Goal: Information Seeking & Learning: Check status

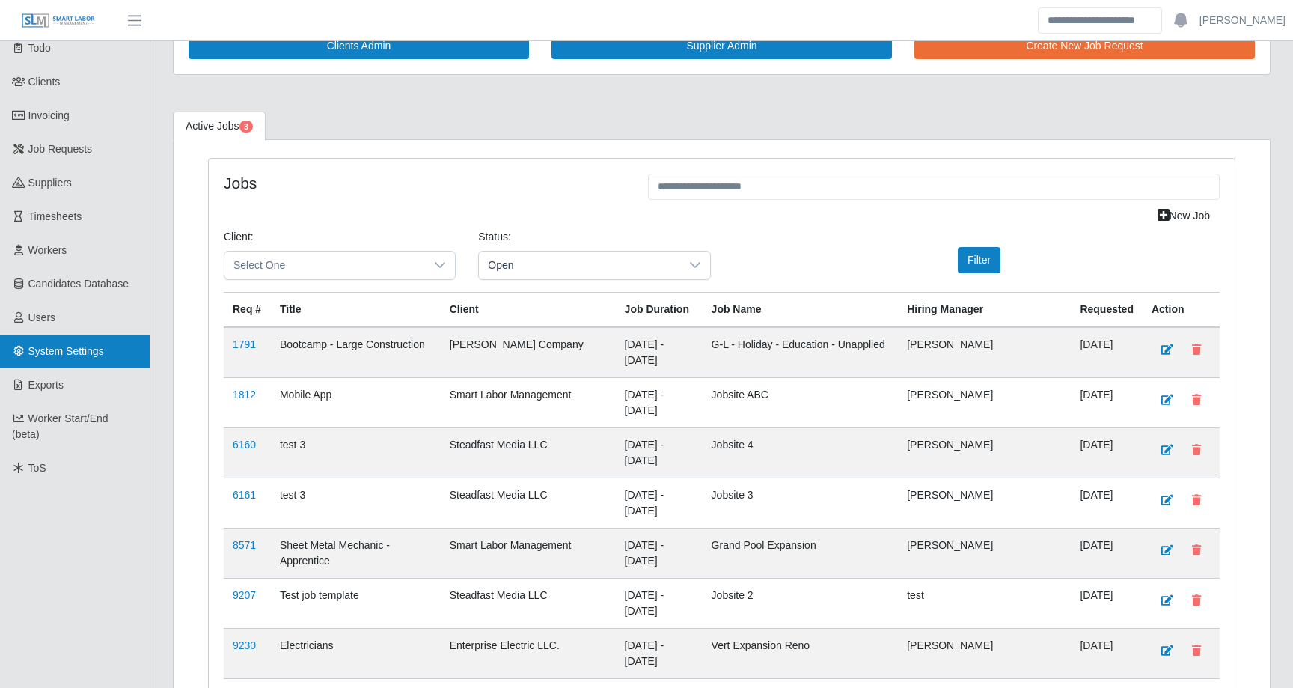
scroll to position [113, 0]
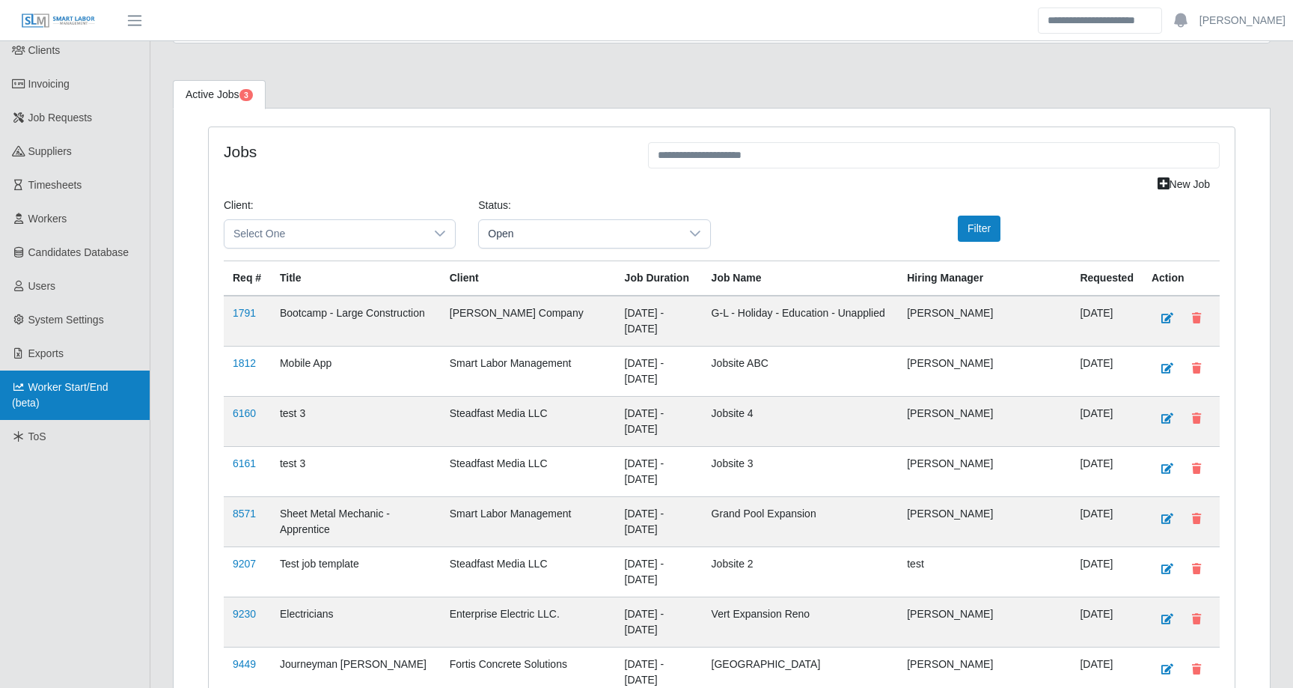
click at [68, 397] on link "Worker Start/End (beta)" at bounding box center [75, 394] width 150 height 49
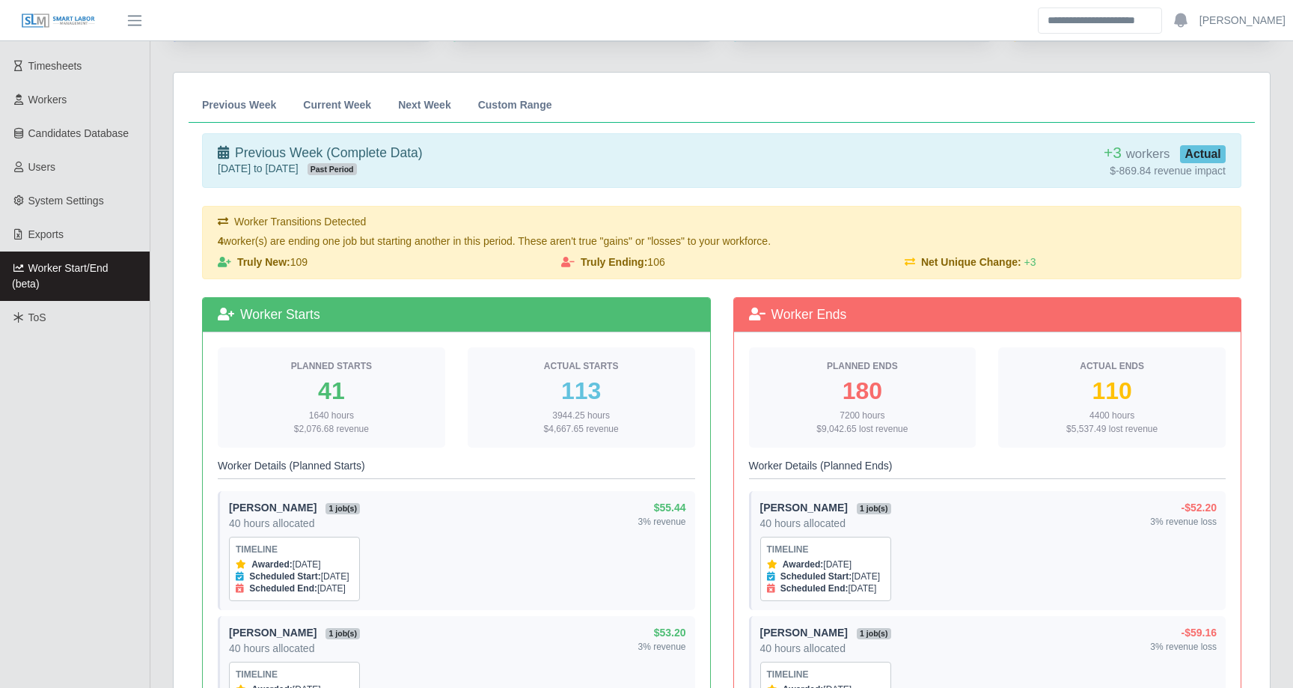
scroll to position [233, 0]
click at [256, 102] on span "Previous Week" at bounding box center [239, 104] width 74 height 10
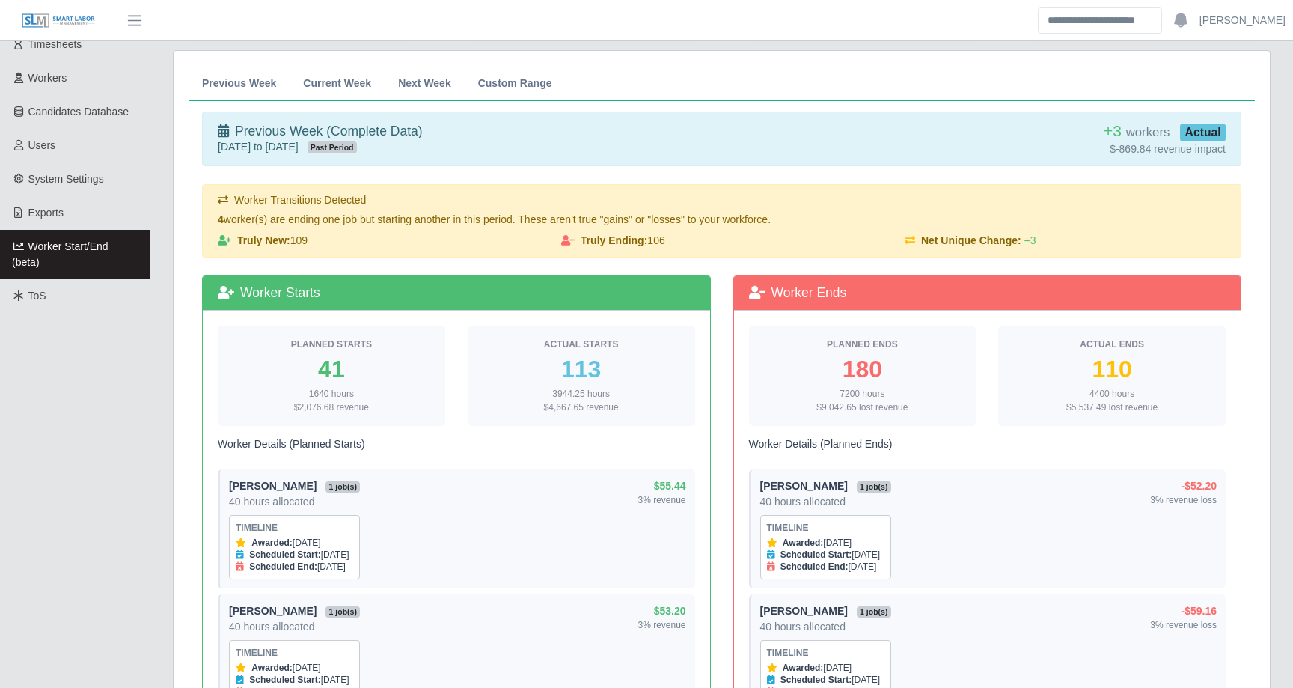
scroll to position [252, 0]
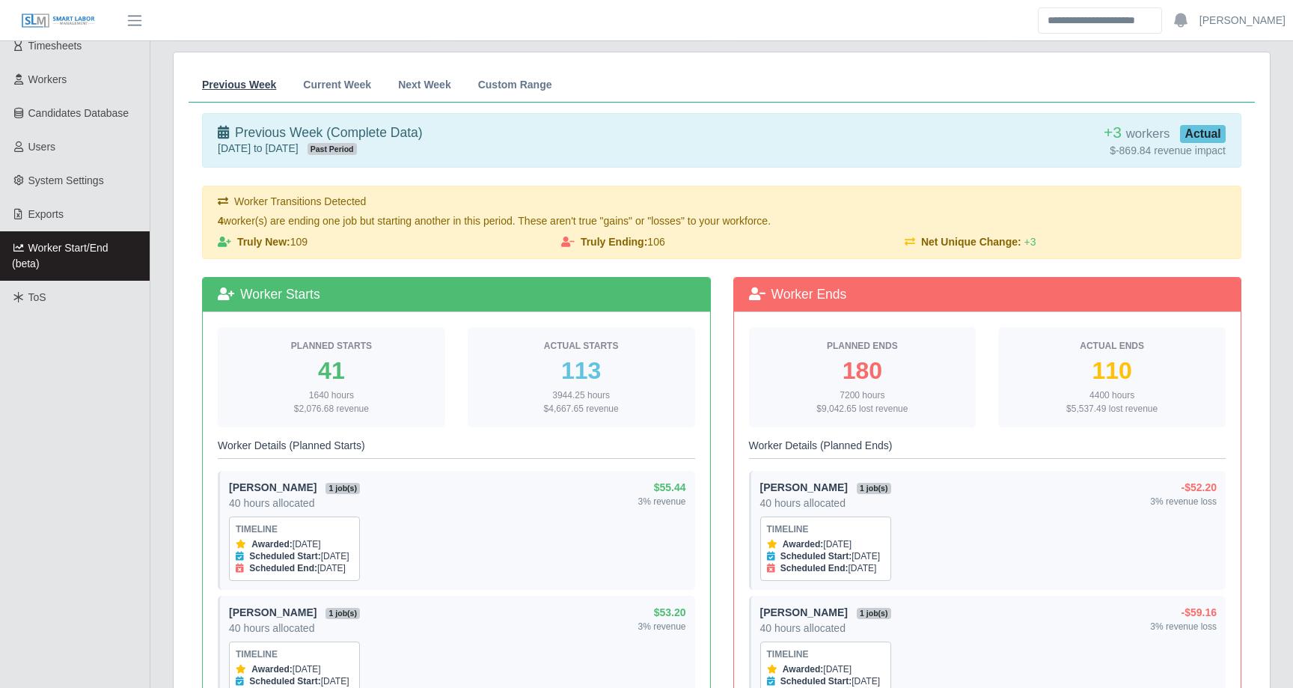
click at [252, 81] on span "Previous Week" at bounding box center [239, 84] width 74 height 10
click at [335, 82] on span "Current Week" at bounding box center [337, 84] width 68 height 10
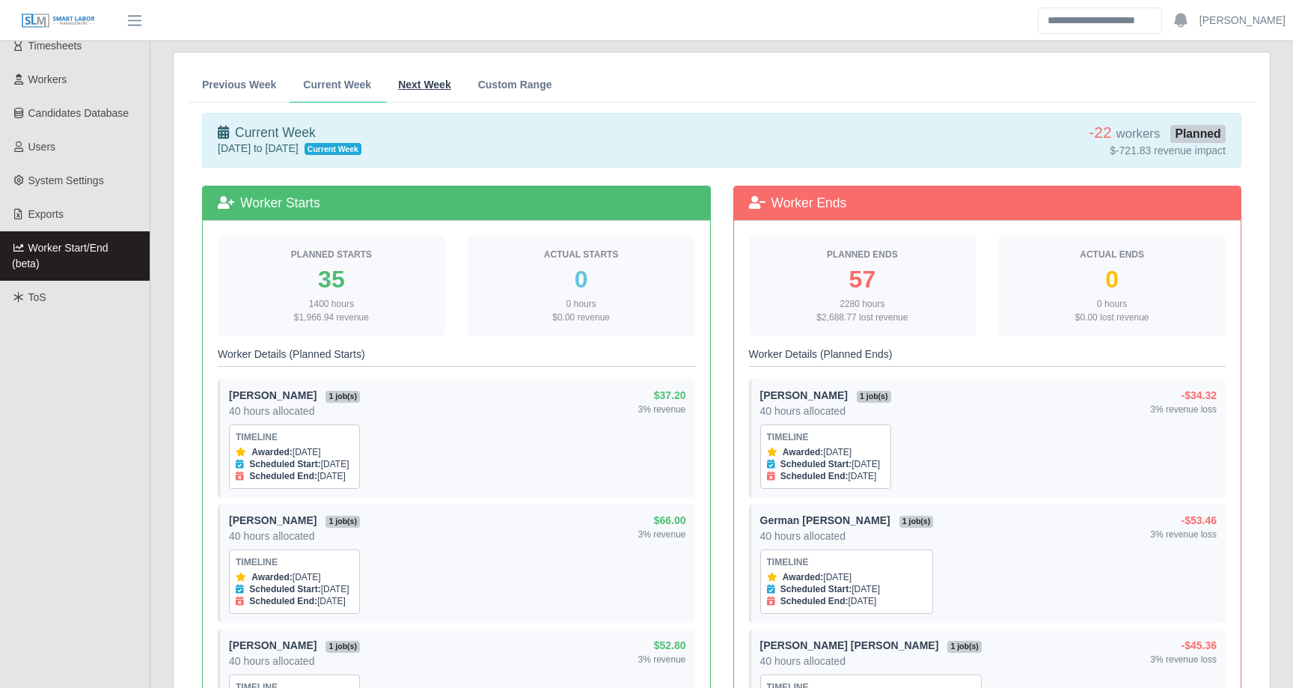
click at [434, 77] on link "Next Week" at bounding box center [425, 84] width 80 height 35
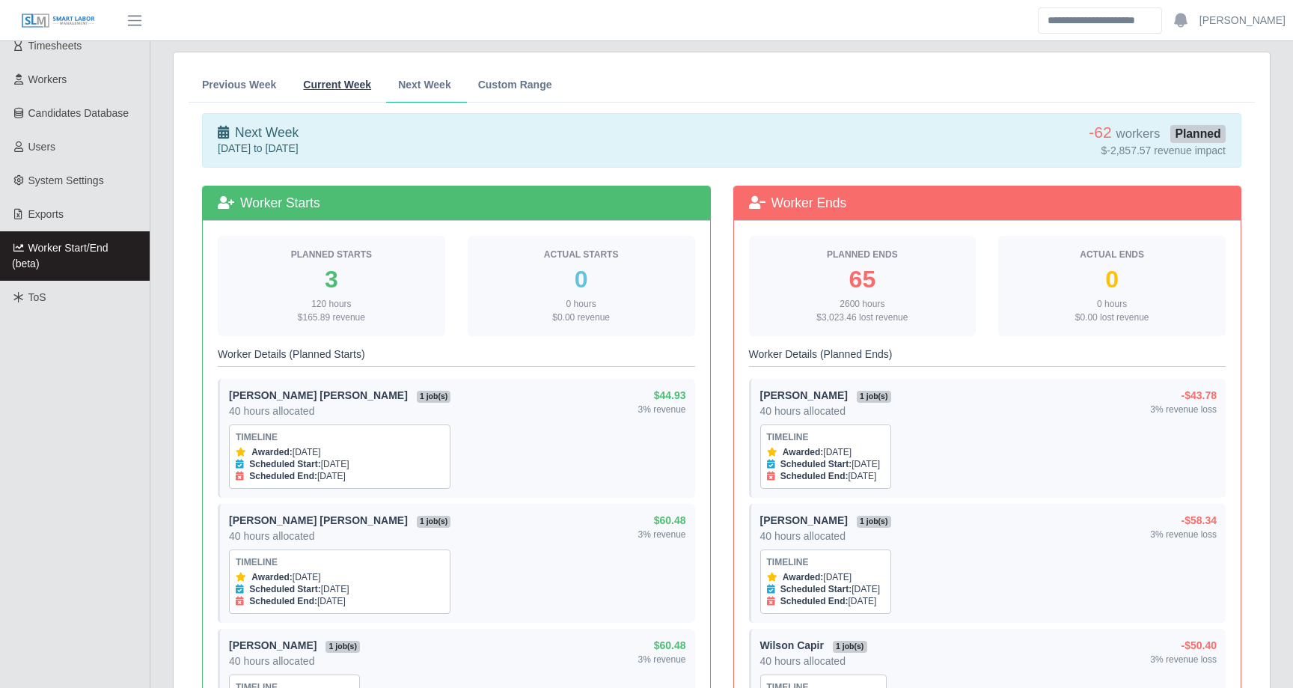
click at [358, 86] on span "Current Week" at bounding box center [337, 84] width 68 height 10
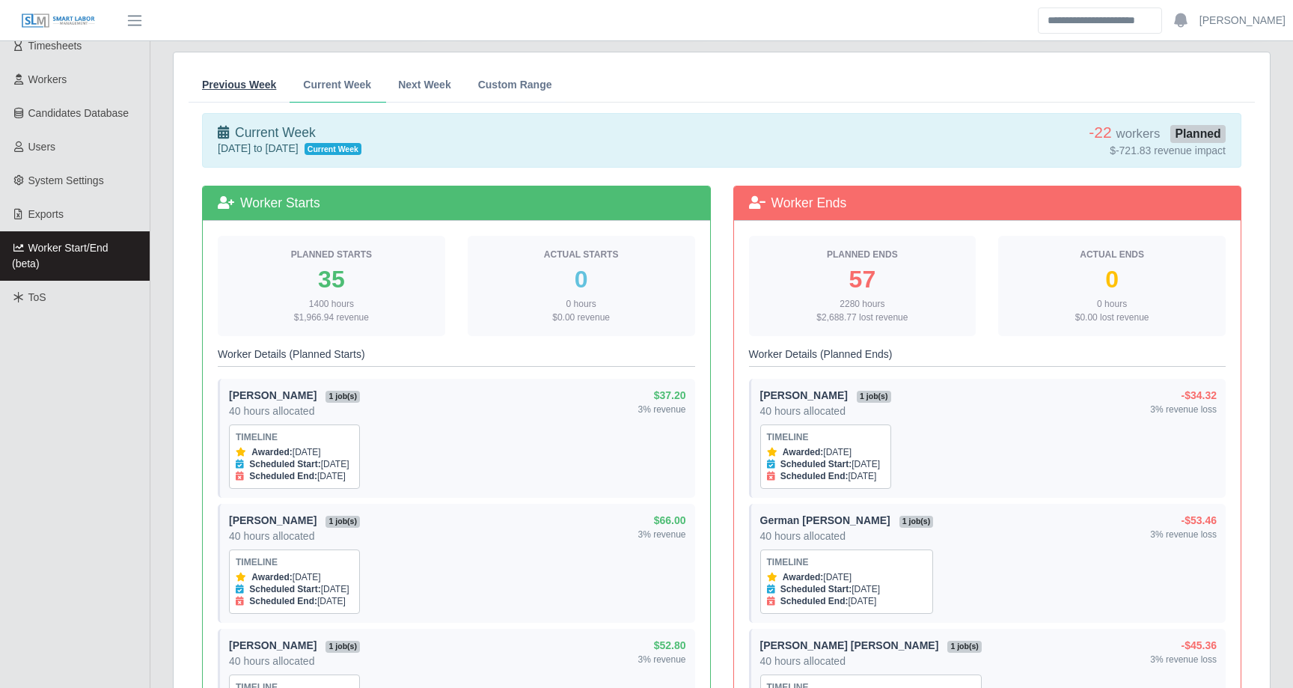
click at [260, 81] on span "Previous Week" at bounding box center [239, 84] width 74 height 10
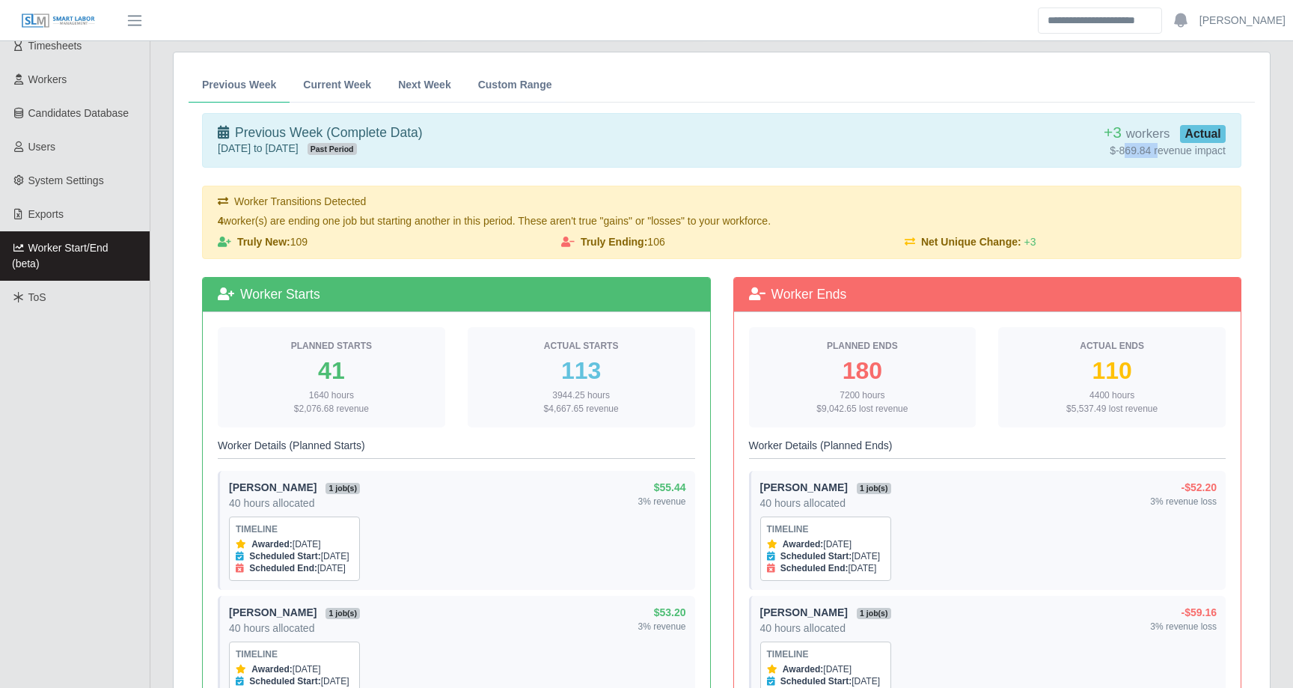
drag, startPoint x: 1120, startPoint y: 149, endPoint x: 1154, endPoint y: 152, distance: 34.6
click at [1154, 152] on div "$-869.84 revenue impact" at bounding box center [1065, 150] width 321 height 15
click at [1142, 151] on div "$-869.84 revenue impact" at bounding box center [1065, 150] width 321 height 15
click at [1078, 149] on div "$-869.84 revenue impact" at bounding box center [1065, 150] width 321 height 15
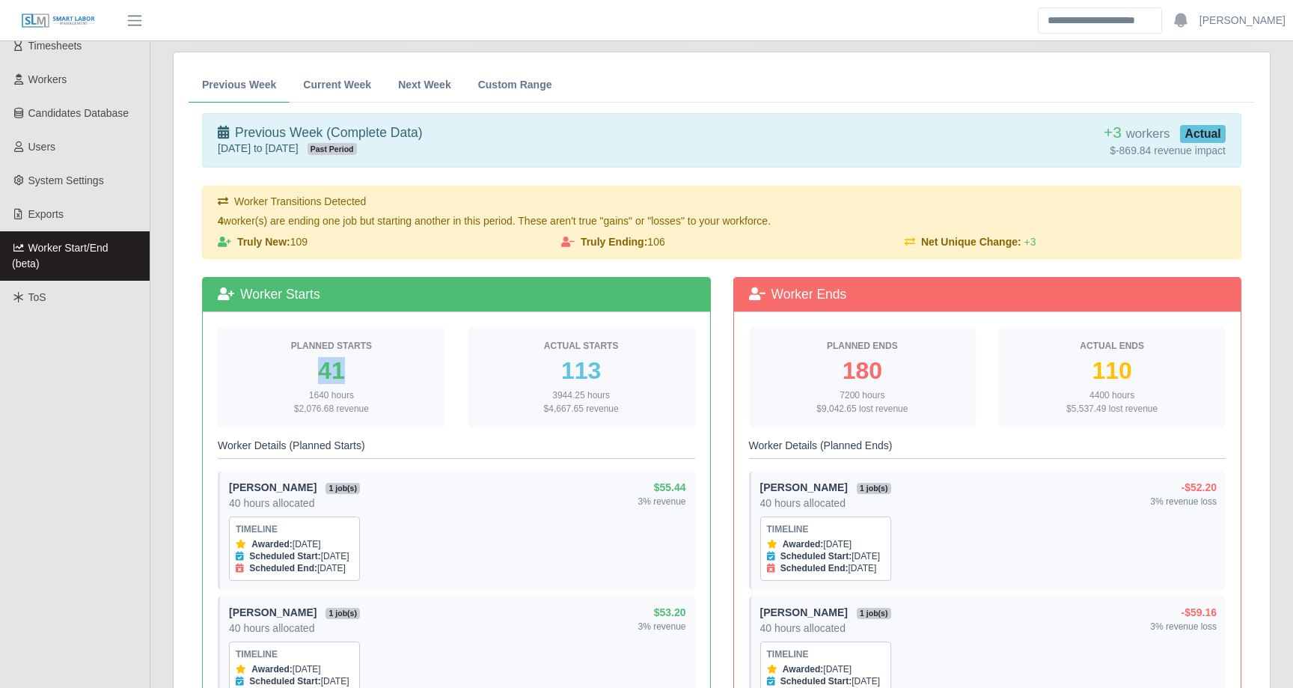
drag, startPoint x: 323, startPoint y: 372, endPoint x: 358, endPoint y: 372, distance: 35.9
click at [358, 372] on div "41" at bounding box center [332, 370] width 204 height 24
click at [332, 403] on div "1640 hours $2,076.68 revenue" at bounding box center [332, 401] width 204 height 27
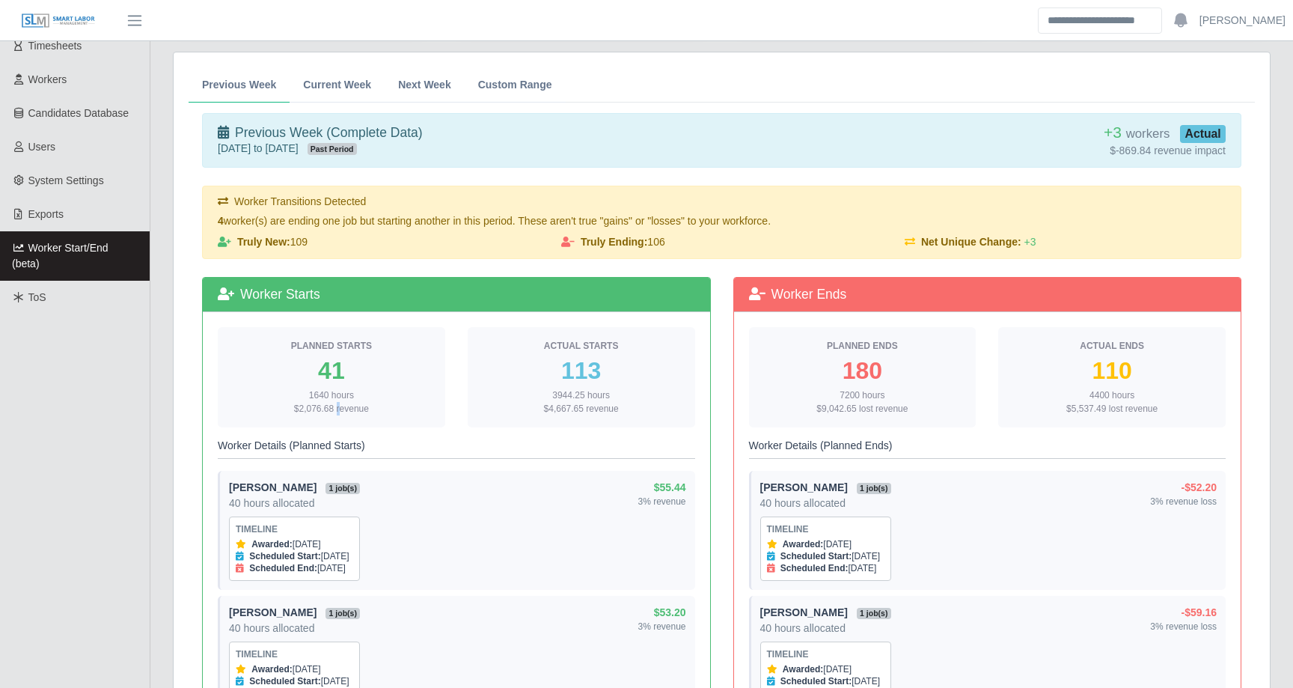
click at [332, 403] on div "1640 hours $2,076.68 revenue" at bounding box center [332, 401] width 204 height 27
click at [397, 394] on div "1640 hours $2,076.68 revenue" at bounding box center [332, 401] width 204 height 27
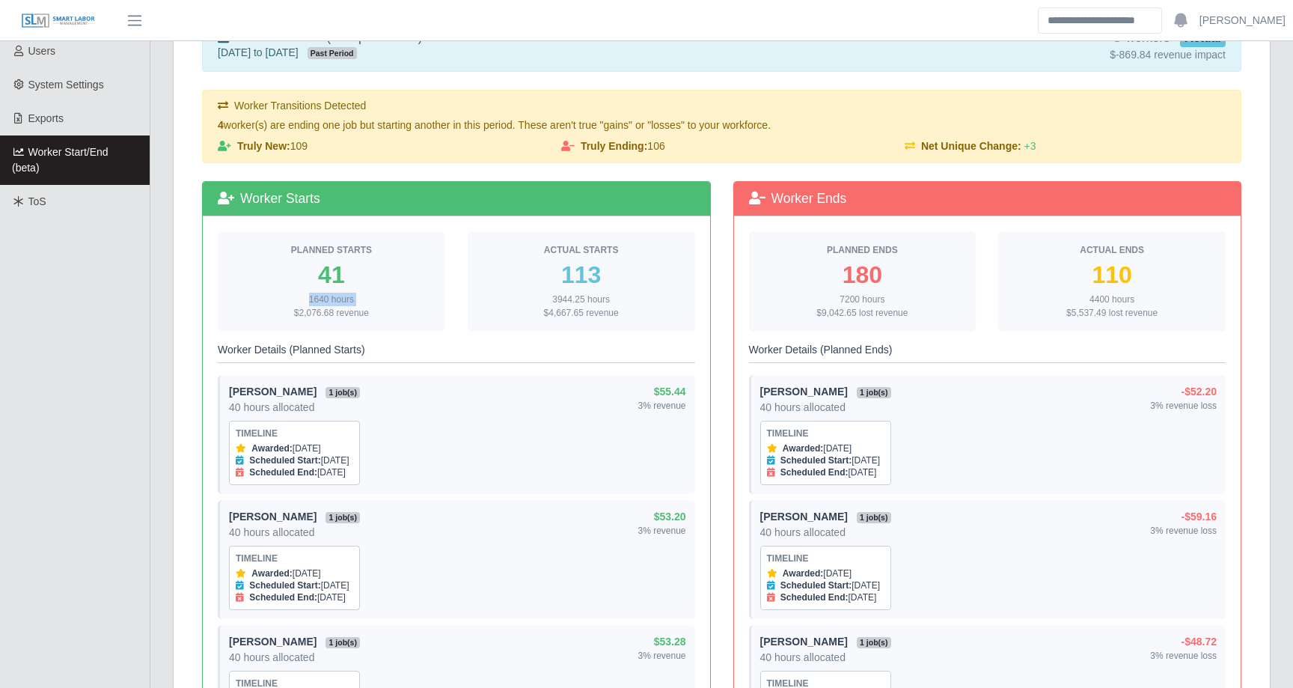
scroll to position [382, 0]
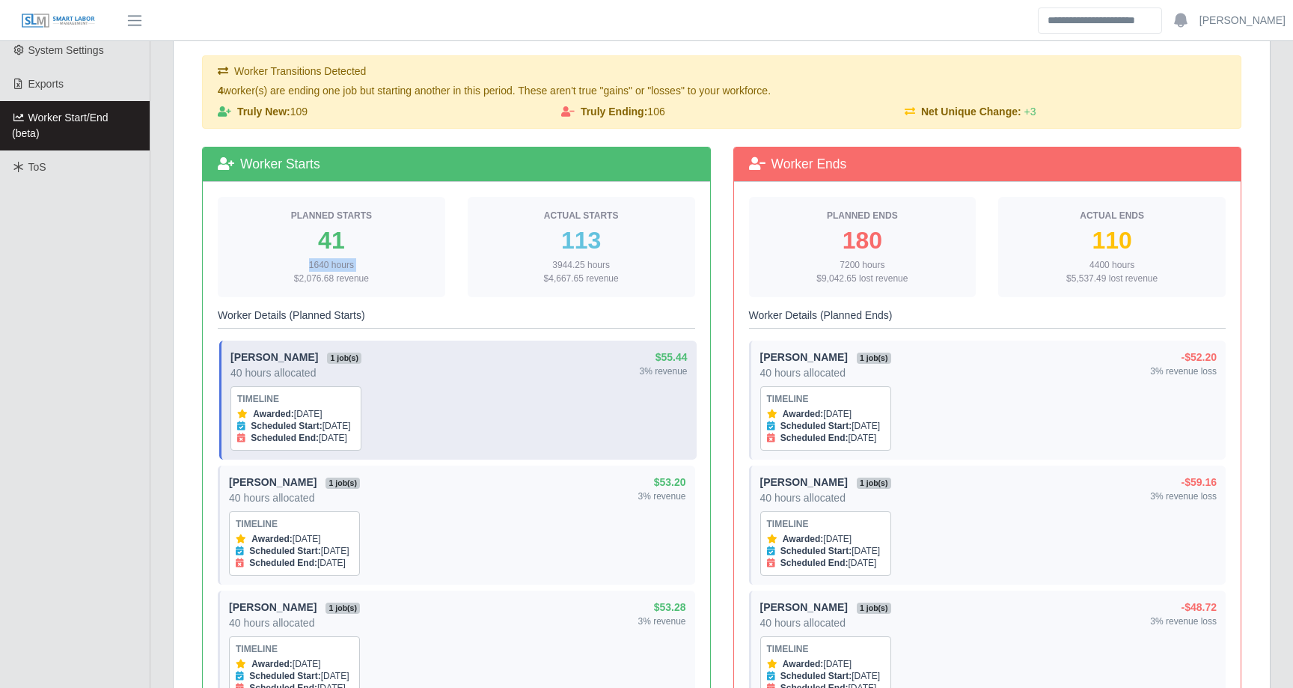
drag, startPoint x: 242, startPoint y: 412, endPoint x: 391, endPoint y: 434, distance: 150.5
click at [361, 434] on div "Timeline Awarded: Oct 7, 2025 Scheduled Start: Sep 29, 2025 Scheduled End: Nov …" at bounding box center [296, 418] width 131 height 64
click at [361, 421] on div "Timeline Awarded: Oct 7, 2025 Scheduled Start: Sep 29, 2025 Scheduled End: Nov …" at bounding box center [296, 418] width 131 height 64
drag, startPoint x: 385, startPoint y: 425, endPoint x: 328, endPoint y: 424, distance: 56.9
click at [328, 424] on div "Scheduled Start: Sep 29, 2025" at bounding box center [295, 426] width 117 height 12
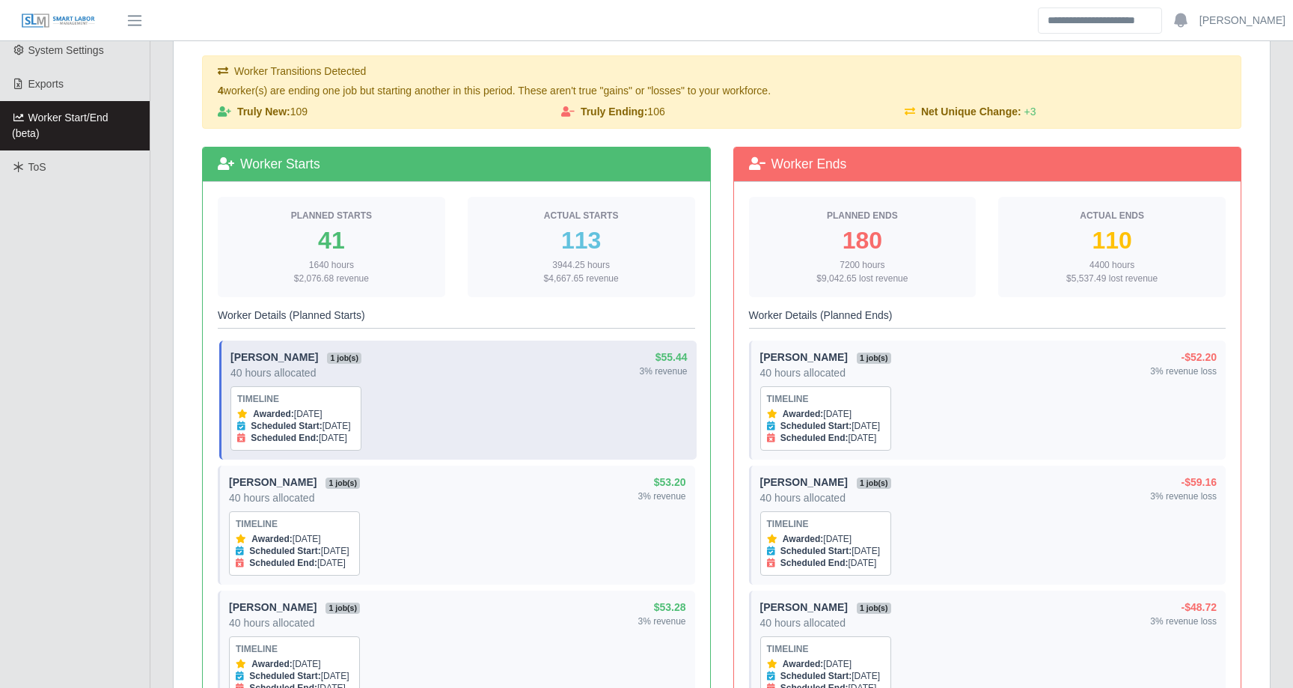
drag, startPoint x: 353, startPoint y: 416, endPoint x: 251, endPoint y: 415, distance: 102.5
click at [251, 415] on div "Awarded: Oct 7, 2025" at bounding box center [295, 414] width 117 height 12
click at [355, 439] on div "Scheduled End: Nov 7, 2025" at bounding box center [295, 438] width 117 height 12
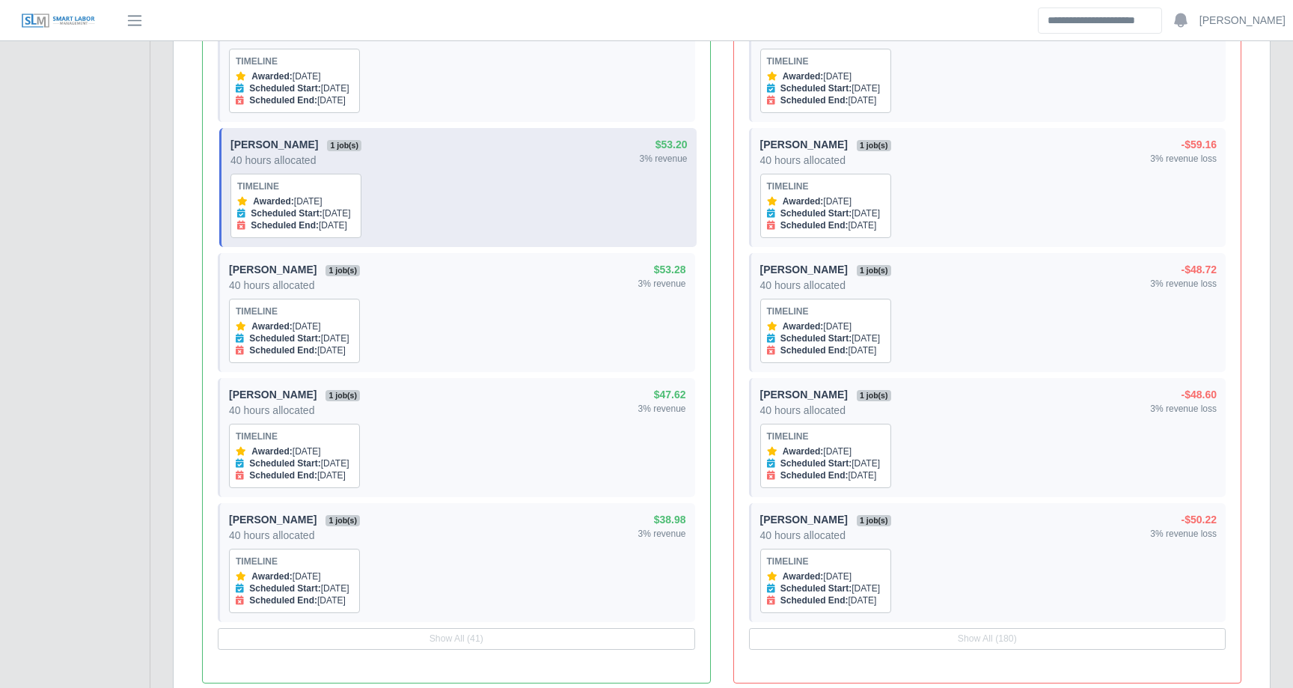
scroll to position [756, 0]
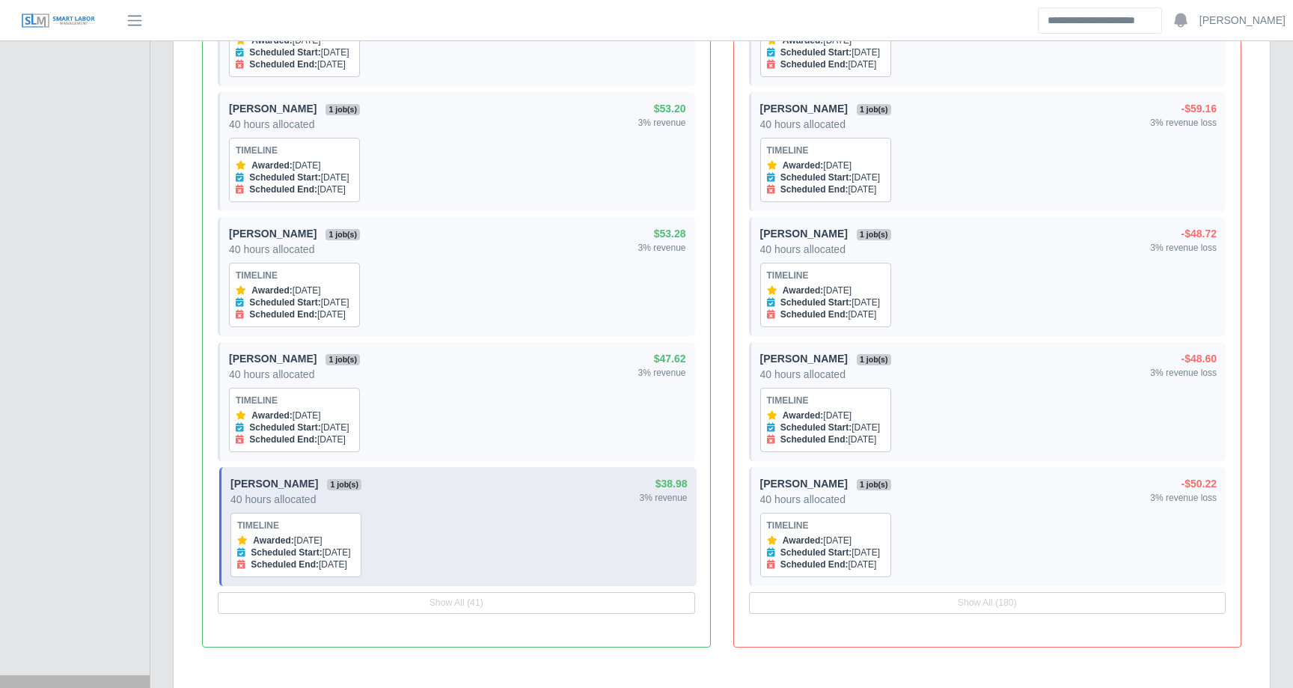
click at [322, 552] on strong "Scheduled Start:" at bounding box center [286, 552] width 71 height 10
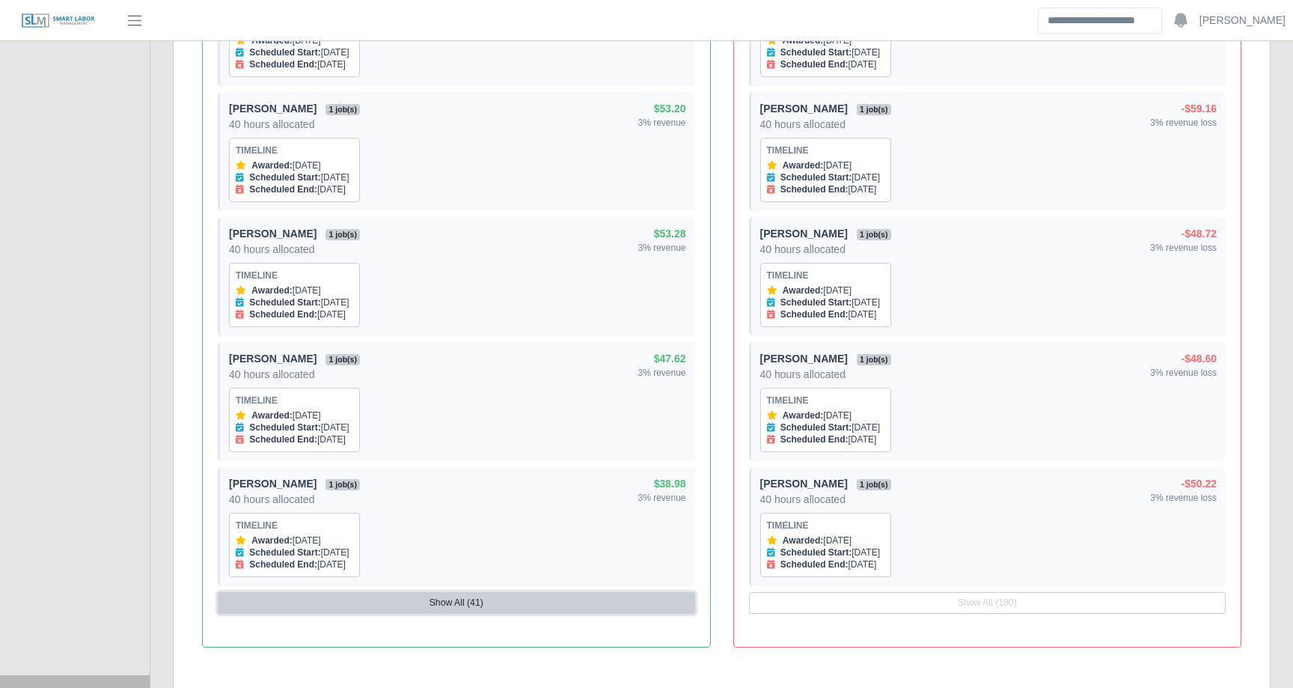
click at [400, 599] on button "Show All (41)" at bounding box center [456, 602] width 477 height 21
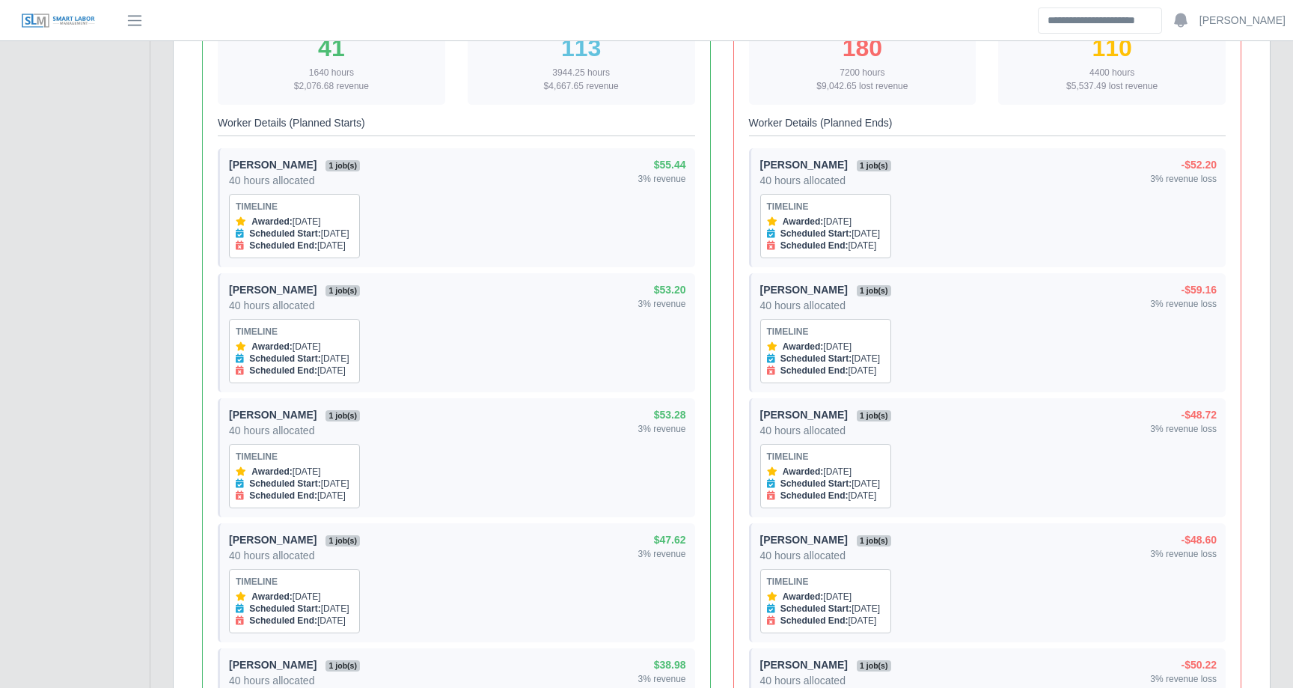
scroll to position [775, 0]
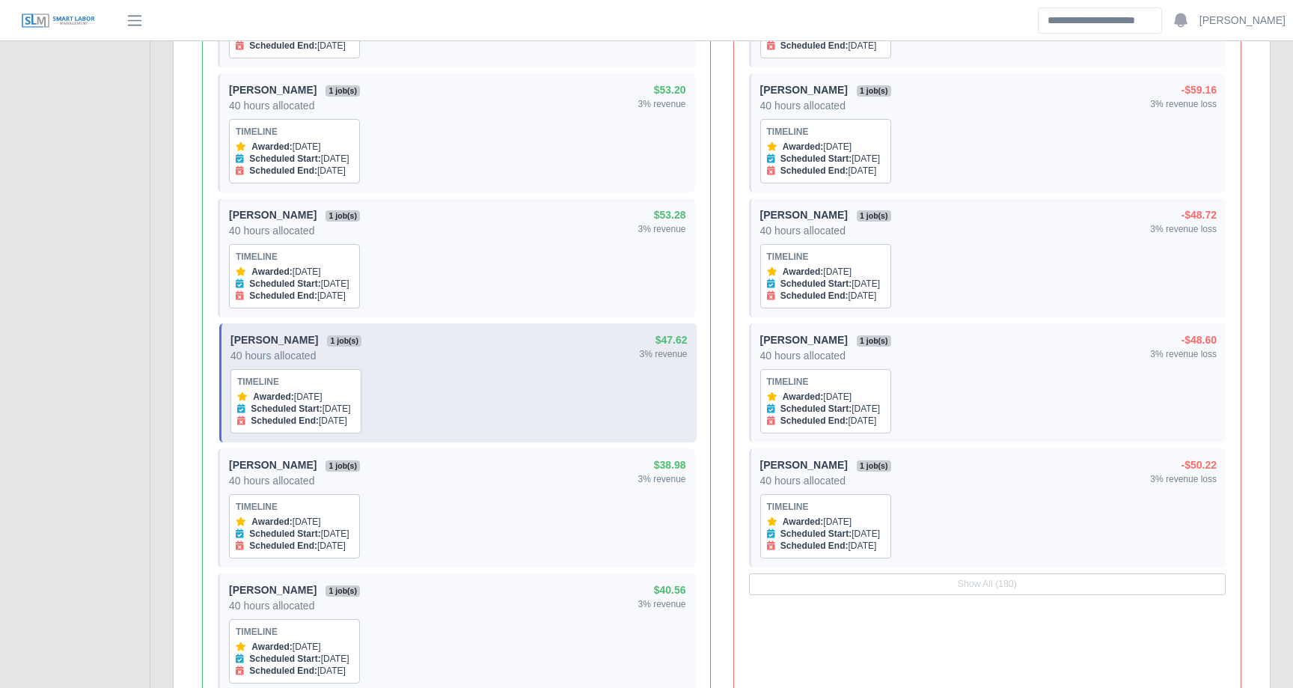
click at [251, 354] on div "40 hours allocated" at bounding box center [296, 355] width 131 height 15
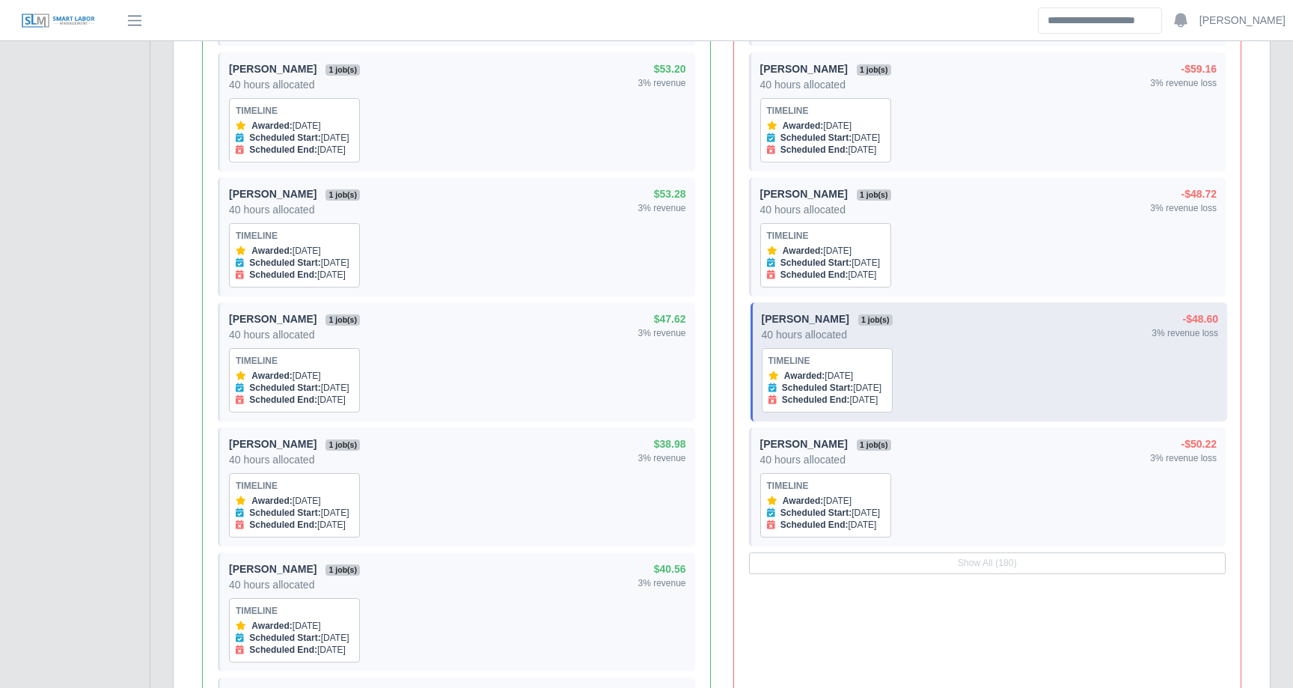
scroll to position [858, 0]
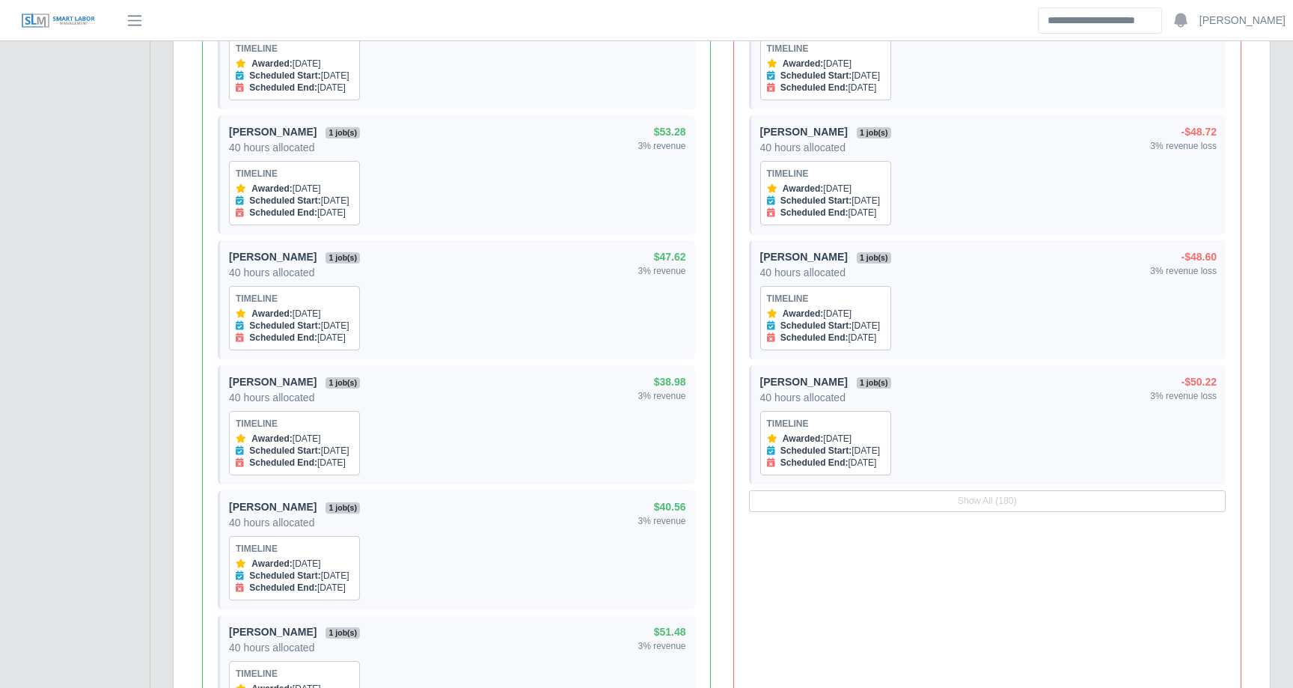
click at [992, 510] on button "Show All (180)" at bounding box center [987, 500] width 477 height 21
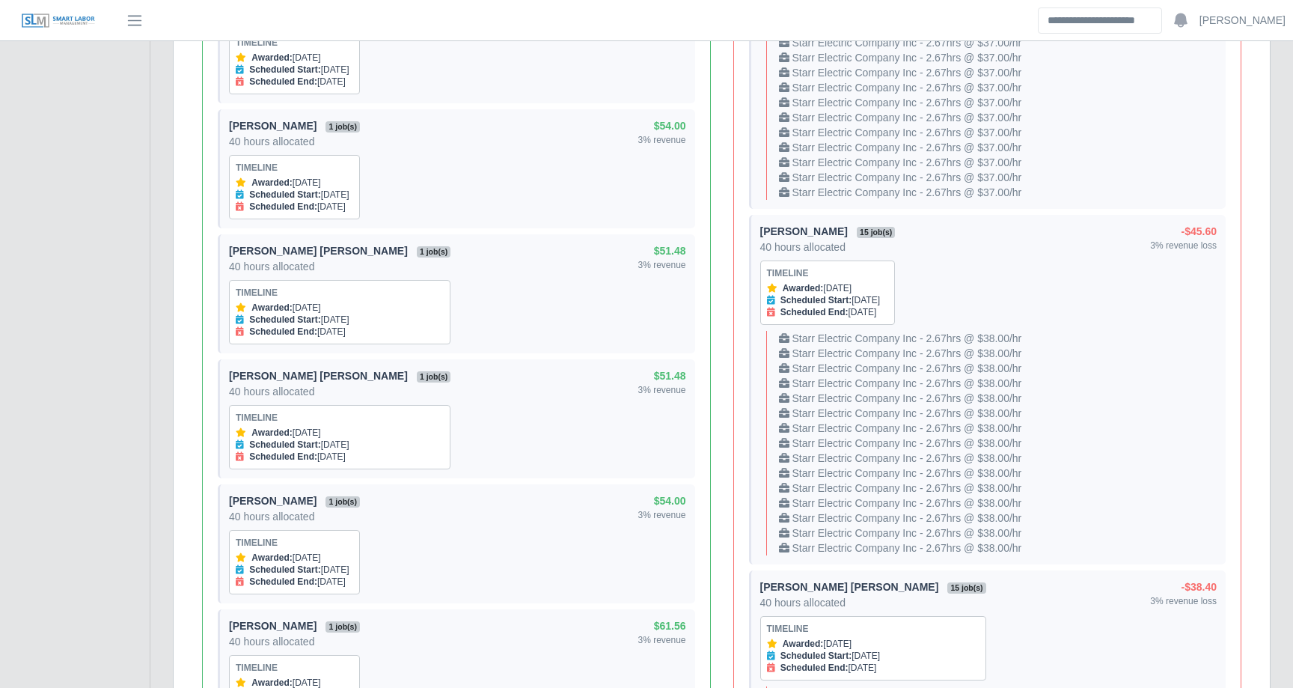
scroll to position [1736, 0]
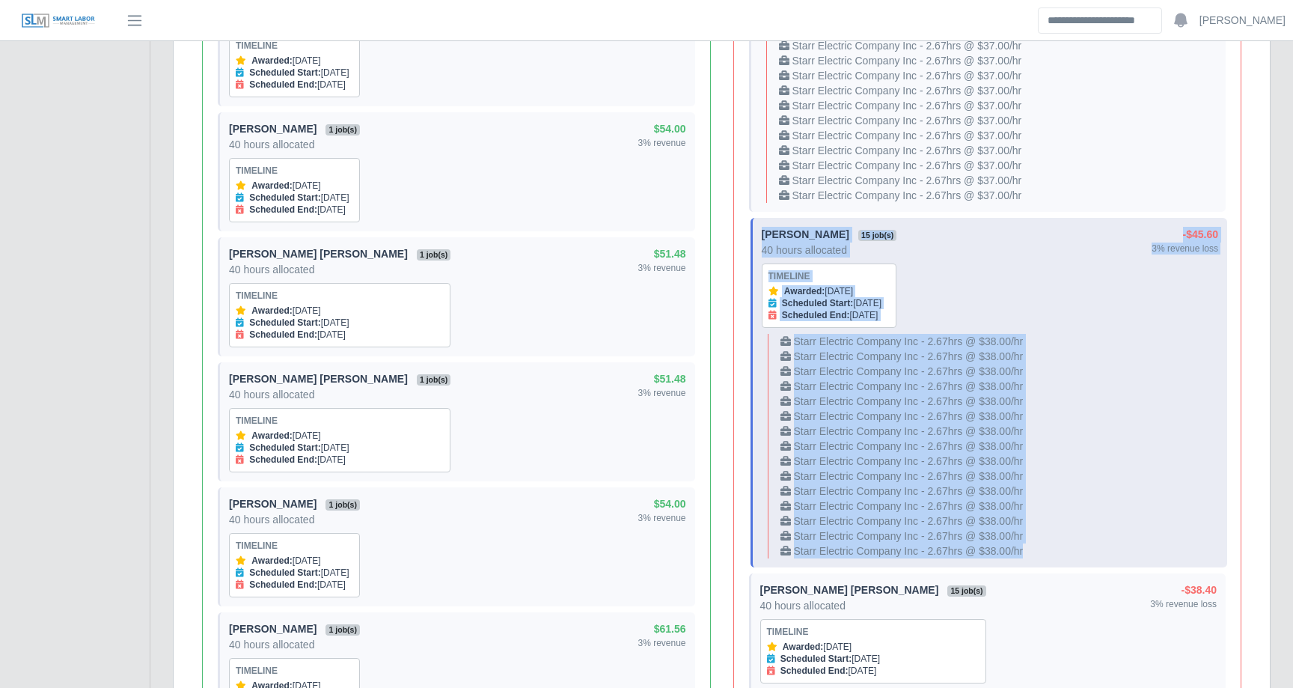
drag, startPoint x: 760, startPoint y: 233, endPoint x: 1126, endPoint y: 558, distance: 488.3
click at [1126, 558] on div "Jose Montenegro 15 job(s) 40 hours allocated Timeline Awarded: Jan 7, 2025 Sche…" at bounding box center [989, 392] width 477 height 349
click at [1126, 558] on div "Starr Electric Company Inc - 2.67hrs @ $38.00/hr" at bounding box center [993, 550] width 451 height 15
drag, startPoint x: 1126, startPoint y: 558, endPoint x: 759, endPoint y: 237, distance: 486.9
click at [759, 237] on div "Jose Montenegro 15 job(s) 40 hours allocated Timeline Awarded: Jan 7, 2025 Sche…" at bounding box center [989, 392] width 477 height 349
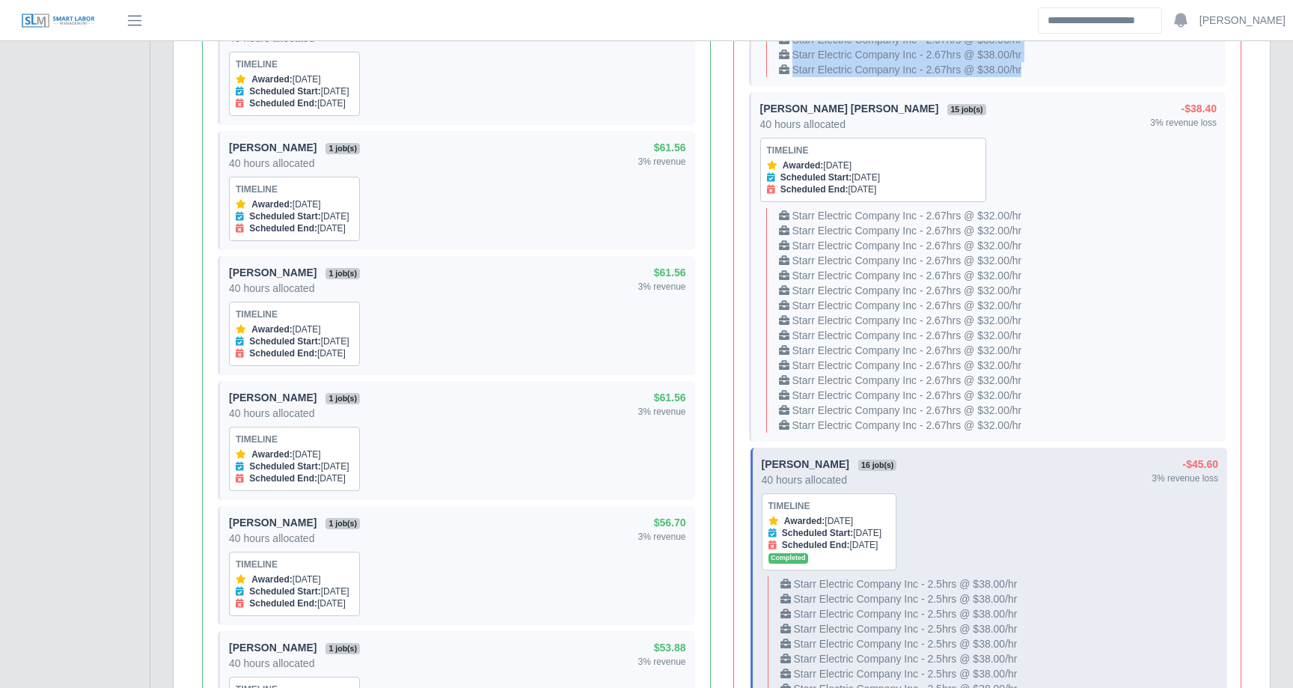
scroll to position [2142, 0]
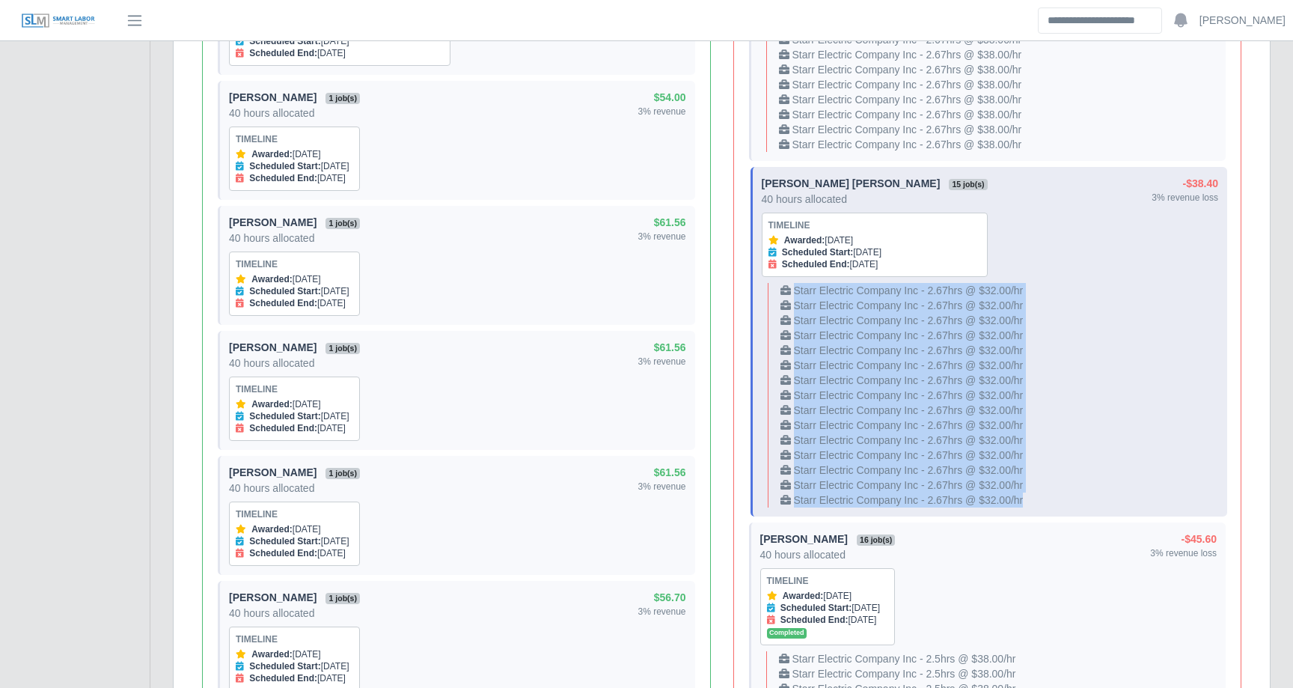
drag, startPoint x: 1042, startPoint y: 505, endPoint x: 770, endPoint y: 278, distance: 353.9
click at [770, 278] on div "Orli Caseres Cantor 15 job(s) 40 hours allocated Timeline Awarded: Jan 7, 2025 …" at bounding box center [989, 341] width 477 height 349
click at [1093, 341] on div "Starr Electric Company Inc - 2.67hrs @ $32.00/hr" at bounding box center [993, 335] width 451 height 15
drag, startPoint x: 792, startPoint y: 292, endPoint x: 1066, endPoint y: 507, distance: 348.7
click at [1066, 507] on div "Starr Electric Company Inc - 2.67hrs @ $32.00/hr Starr Electric Company Inc - 2…" at bounding box center [990, 395] width 457 height 225
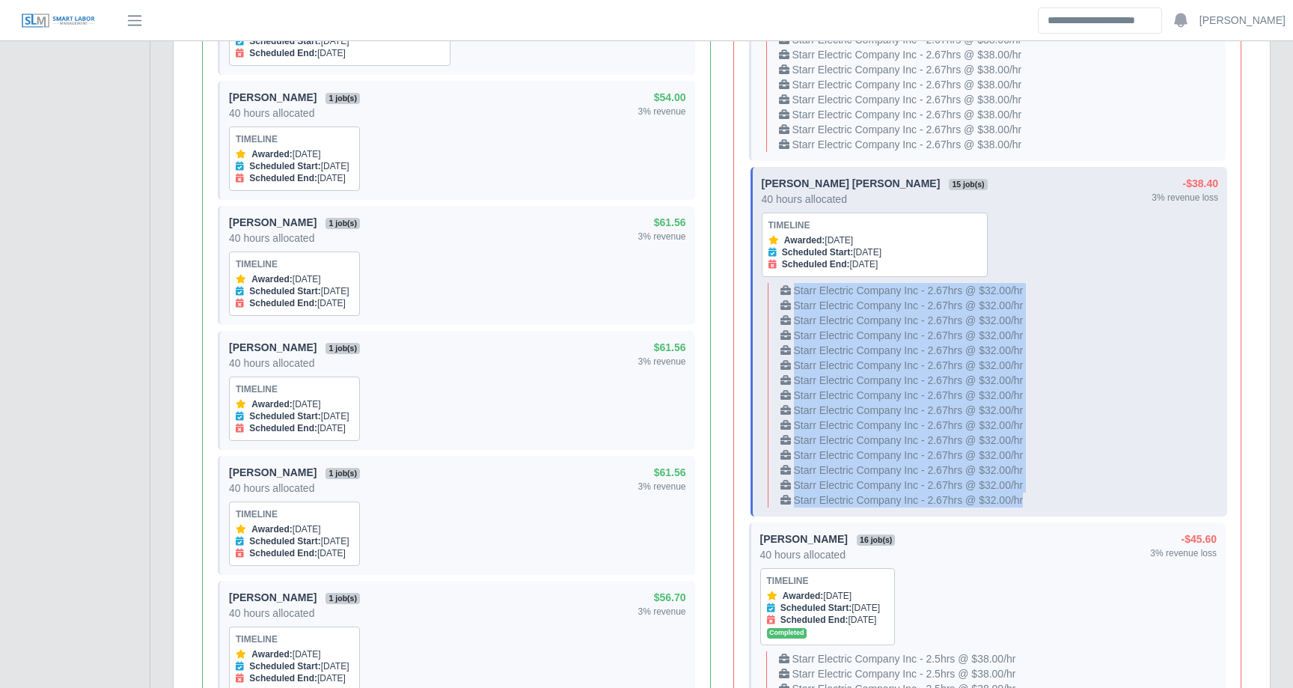
click at [1066, 507] on div "Starr Electric Company Inc - 2.67hrs @ $32.00/hr" at bounding box center [993, 499] width 451 height 15
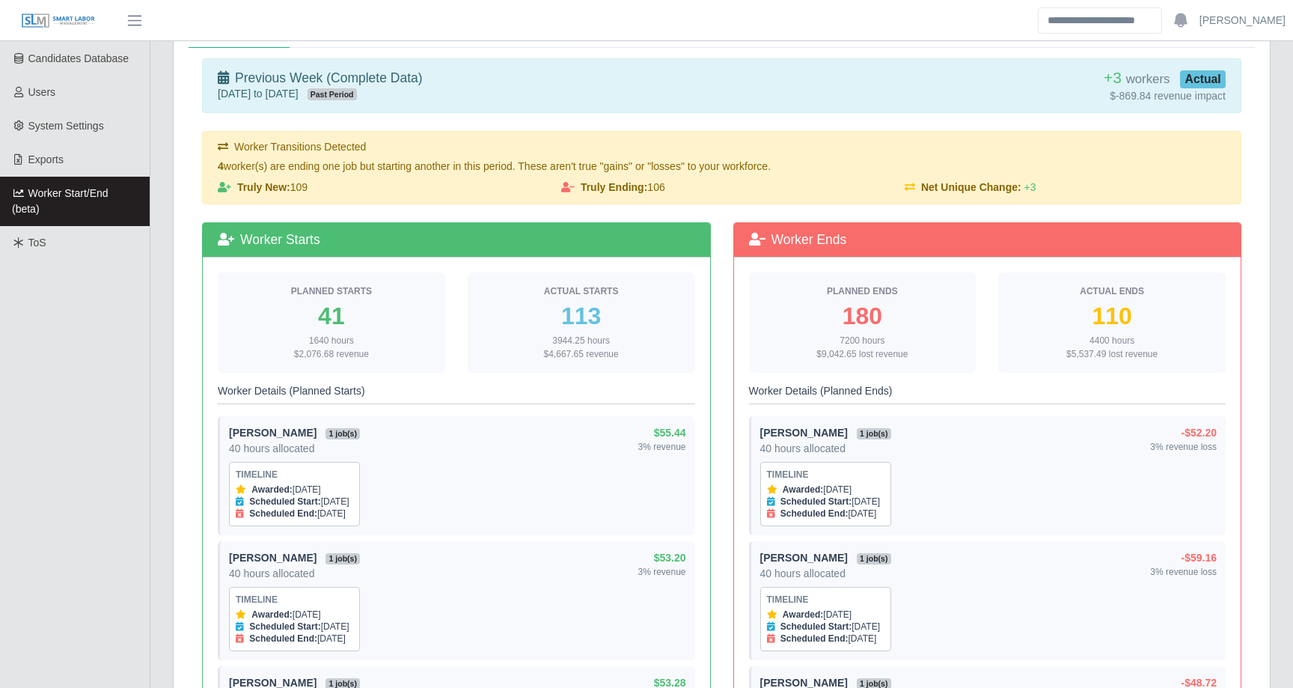
scroll to position [315, 0]
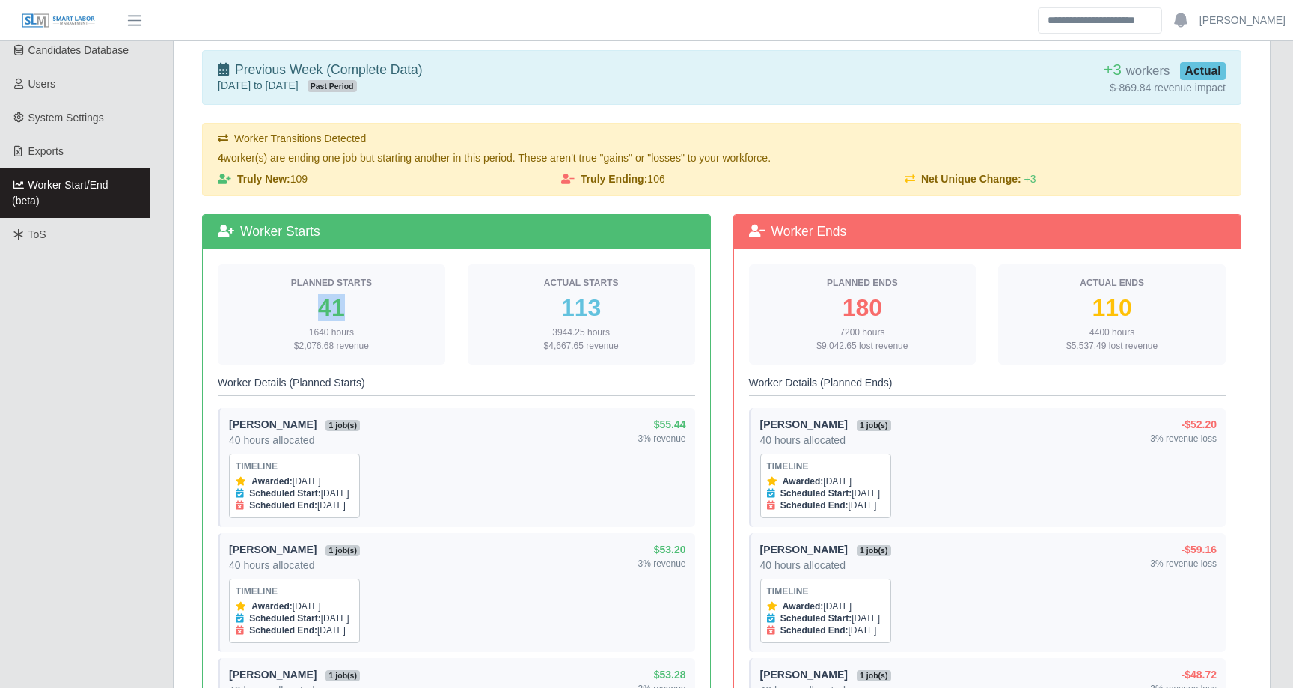
drag, startPoint x: 317, startPoint y: 314, endPoint x: 371, endPoint y: 314, distance: 54.6
click at [371, 314] on div "41" at bounding box center [332, 308] width 204 height 24
drag, startPoint x: 564, startPoint y: 308, endPoint x: 612, endPoint y: 311, distance: 48.0
click at [612, 311] on div "113" at bounding box center [582, 308] width 204 height 24
